Goal: Check status: Check status

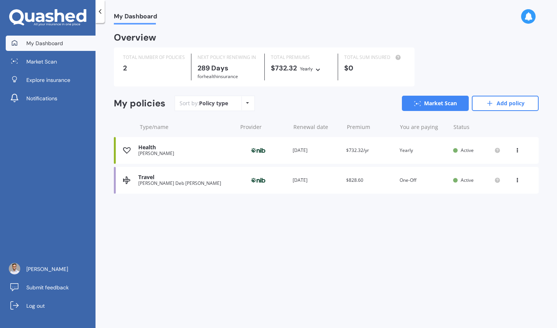
click at [238, 179] on div "Travel [PERSON_NAME] Deb [PERSON_NAME] Provider Renewal date [DATE] Premium $82…" at bounding box center [326, 180] width 425 height 27
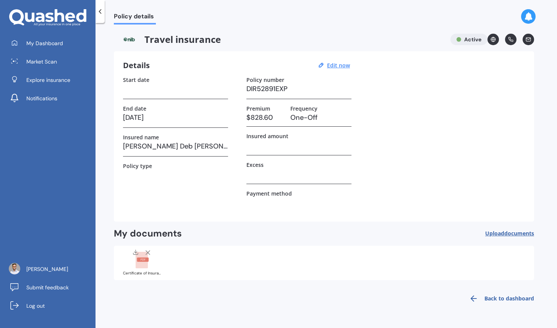
click at [278, 146] on h3 at bounding box center [299, 144] width 105 height 11
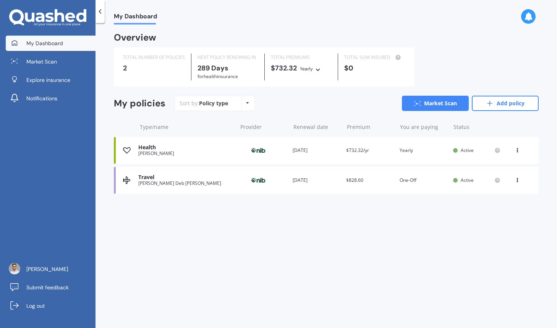
click at [150, 182] on div "[PERSON_NAME] Deb [PERSON_NAME]" at bounding box center [185, 182] width 95 height 5
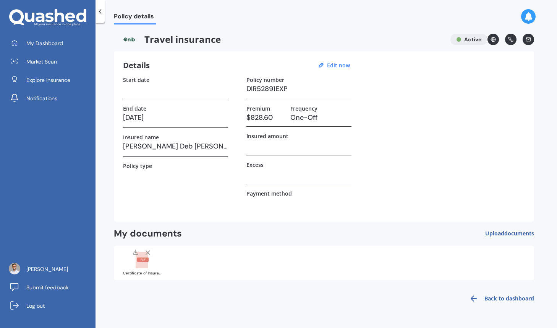
click at [136, 251] on line at bounding box center [136, 251] width 0 height 3
